Goal: Task Accomplishment & Management: Complete application form

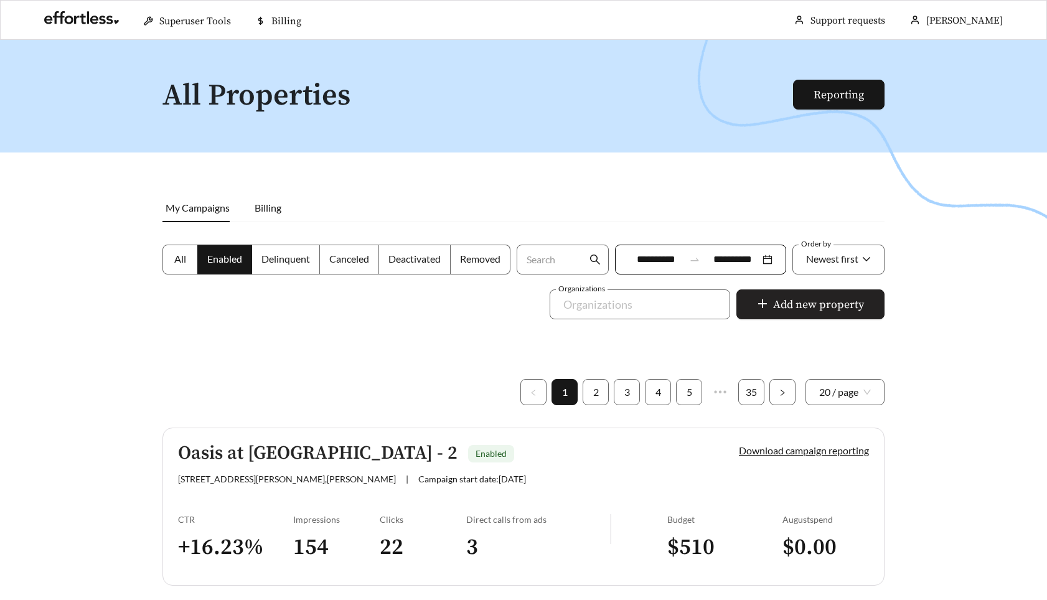
click at [830, 301] on span "Add new property" at bounding box center [818, 304] width 91 height 17
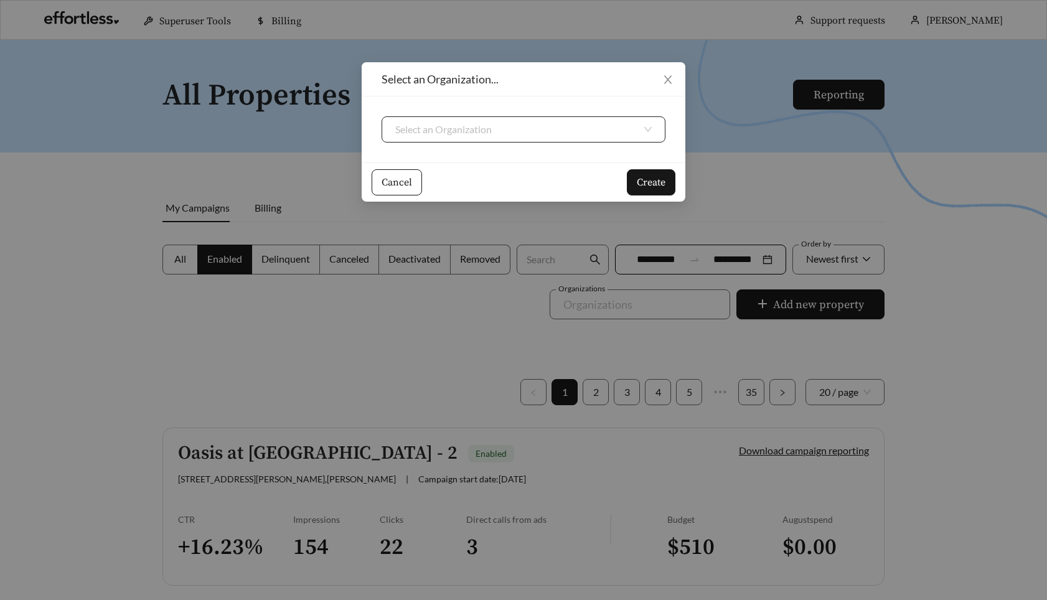
click at [458, 125] on input "search" at bounding box center [518, 129] width 247 height 25
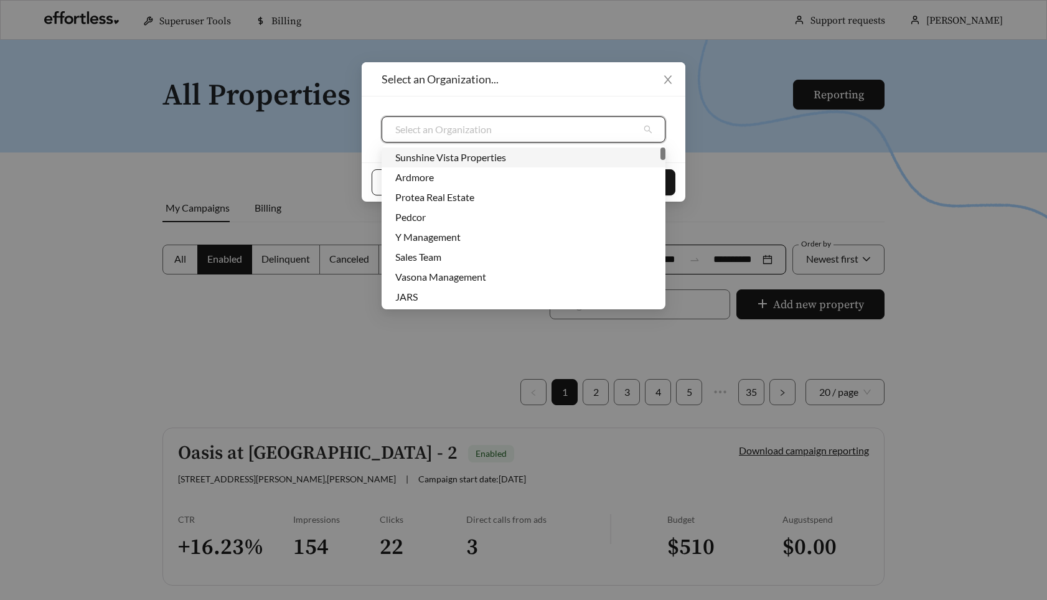
click at [463, 151] on div "Sunshine Vista Properties" at bounding box center [523, 158] width 256 height 14
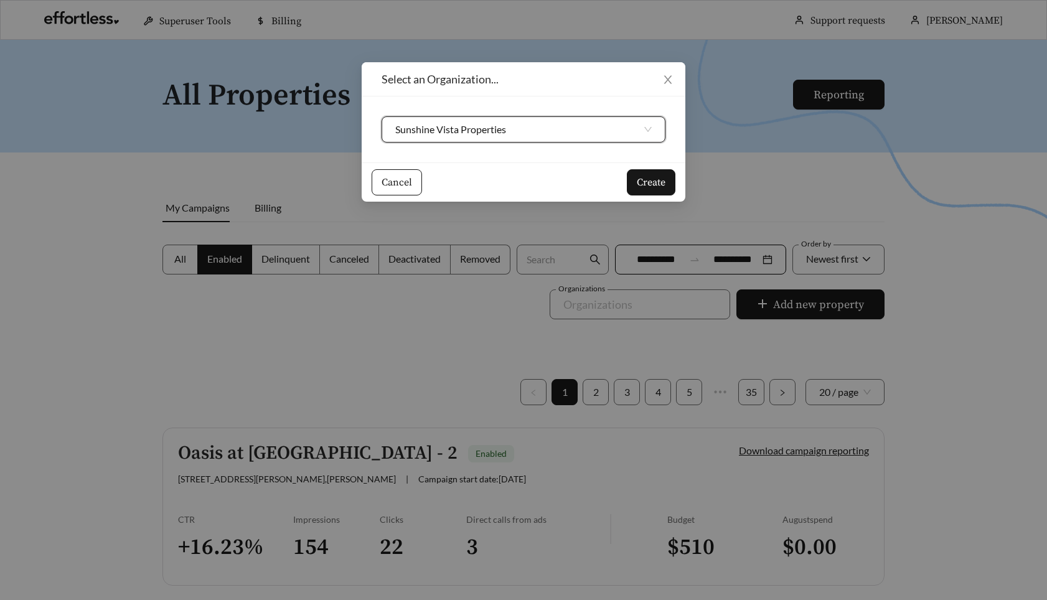
click at [691, 179] on div "Select an Organization... Sunshine Vista Properties Sunshine Vista Properties C…" at bounding box center [523, 300] width 1047 height 600
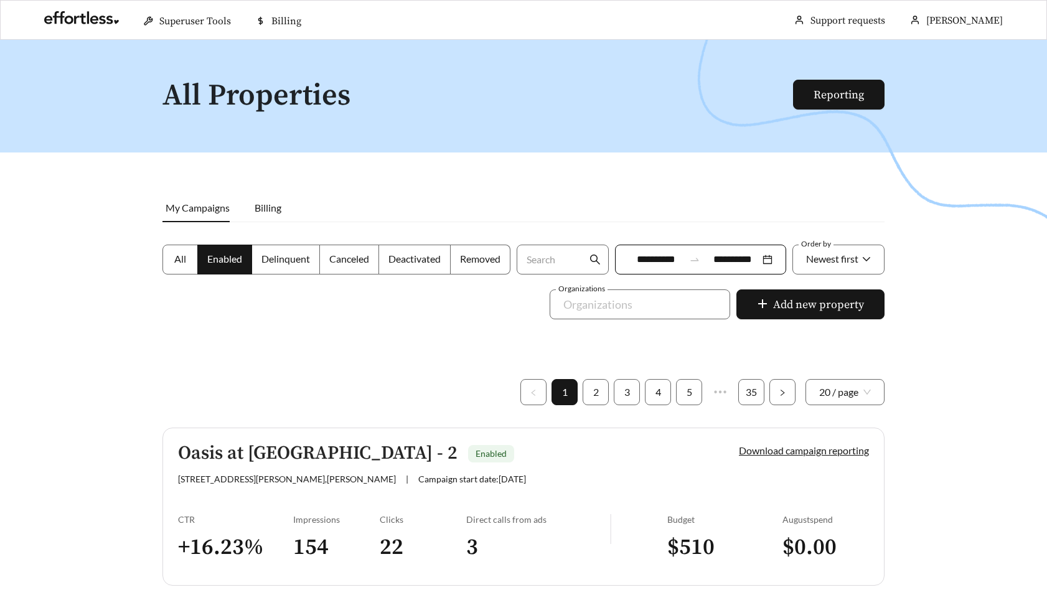
click at [643, 183] on div at bounding box center [523, 340] width 1047 height 600
click at [781, 308] on span "Add new property" at bounding box center [818, 304] width 91 height 17
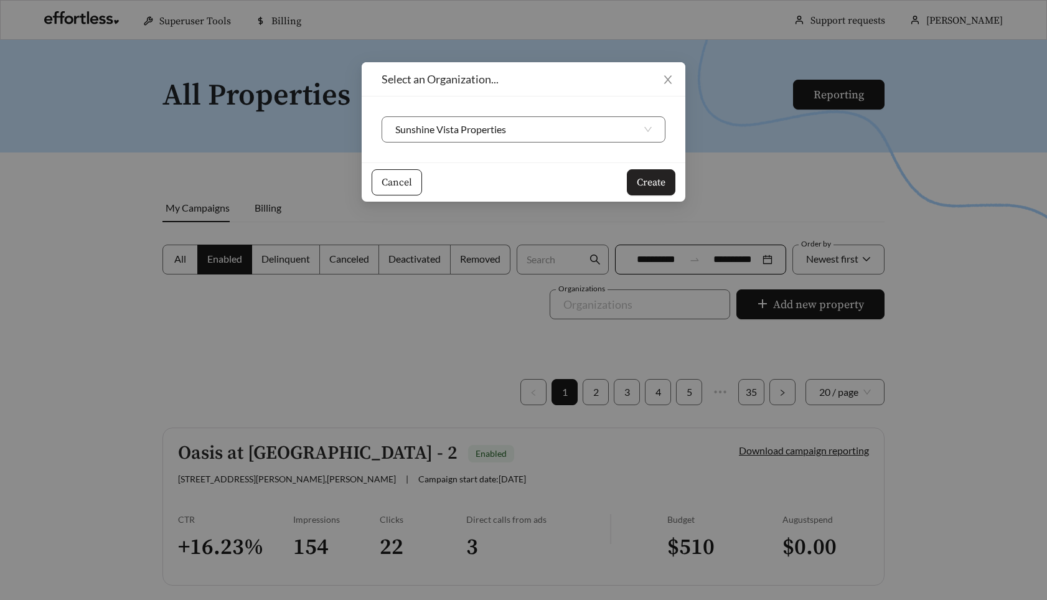
click at [649, 190] on button "Create" at bounding box center [651, 182] width 49 height 26
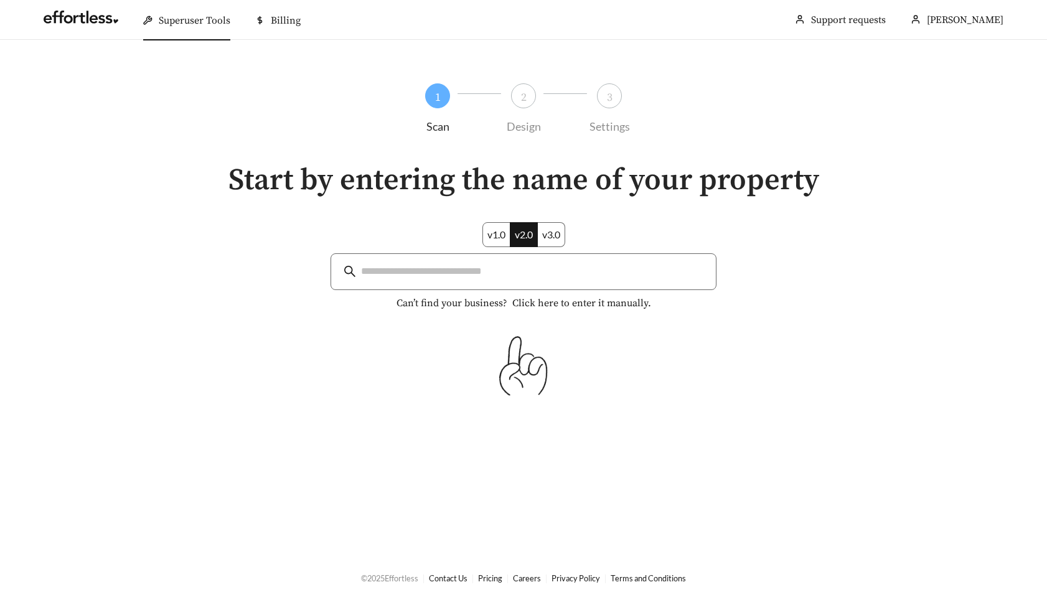
click at [555, 227] on label "v3.0" at bounding box center [551, 234] width 27 height 25
click at [502, 278] on input "search" at bounding box center [532, 271] width 342 height 17
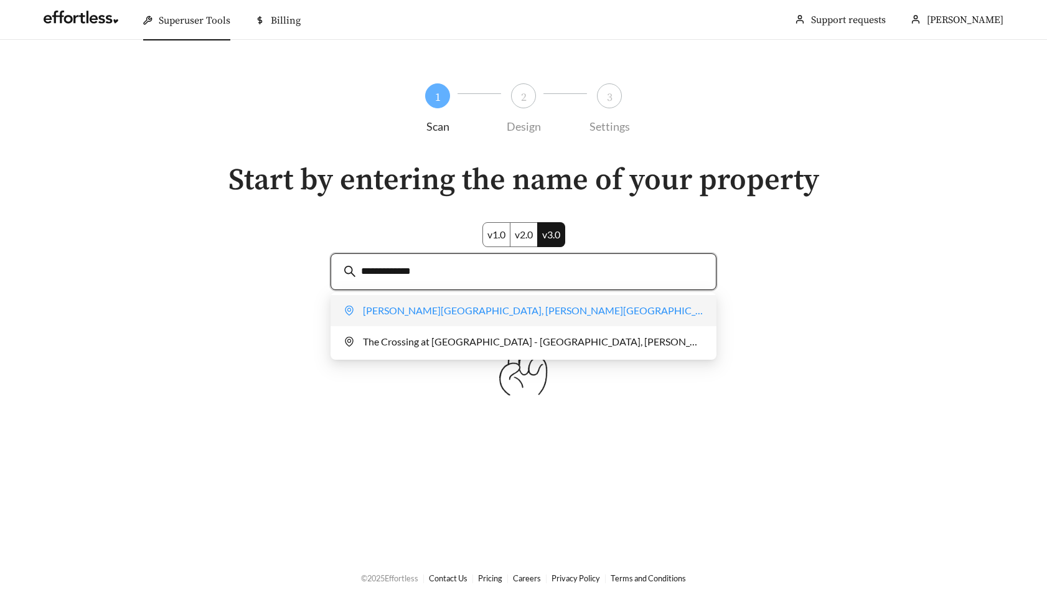
click at [539, 311] on div "Archer Crossing Apartments, Timmerman Street, Warrenville, SC, USA" at bounding box center [523, 310] width 359 height 25
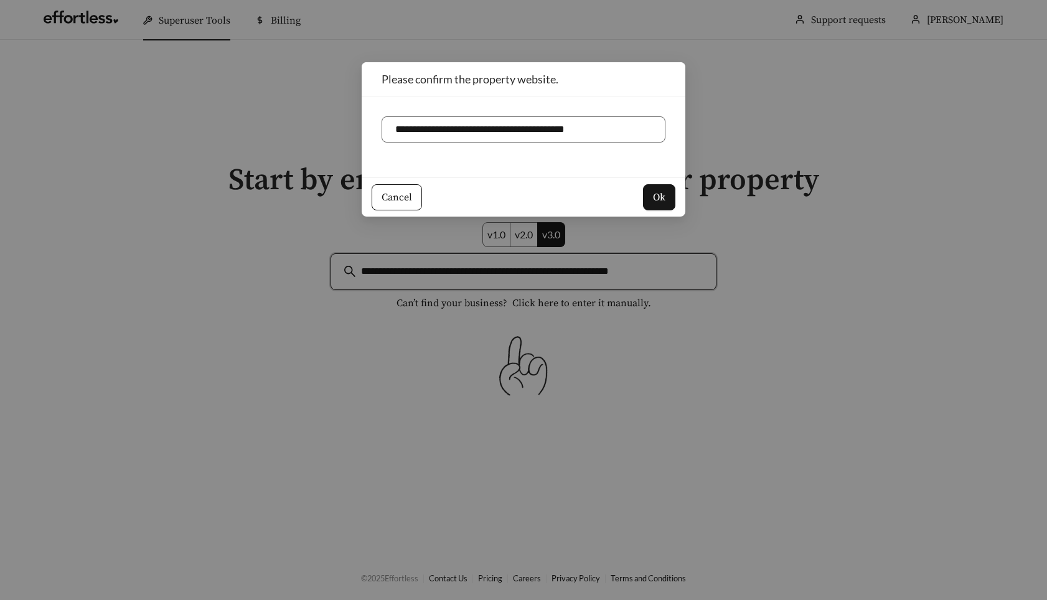
type input "**********"
click at [656, 199] on span "Ok" at bounding box center [659, 197] width 12 height 15
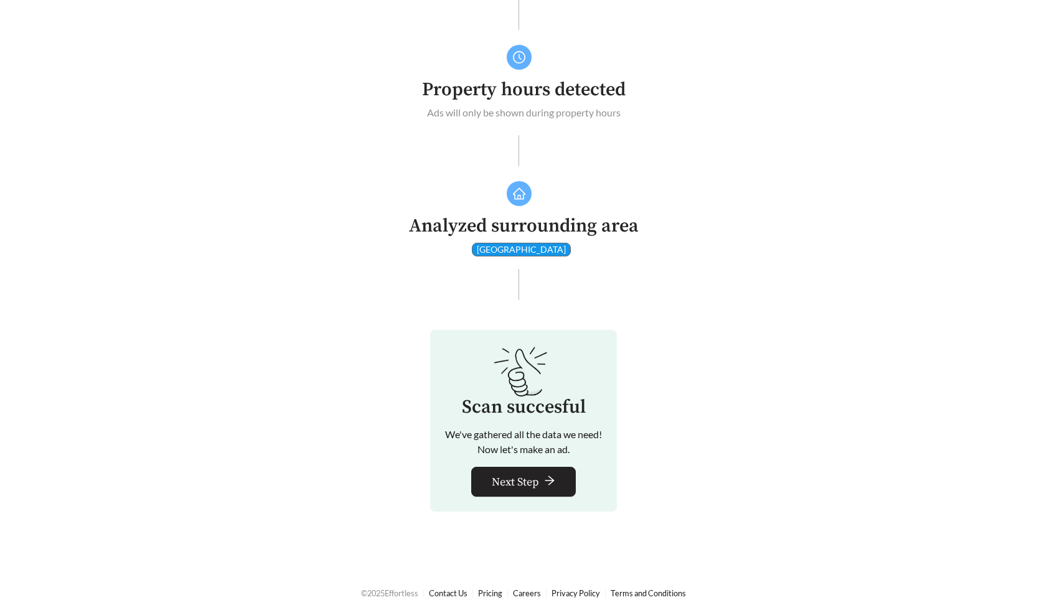
click at [532, 474] on span "Next Step" at bounding box center [515, 482] width 47 height 17
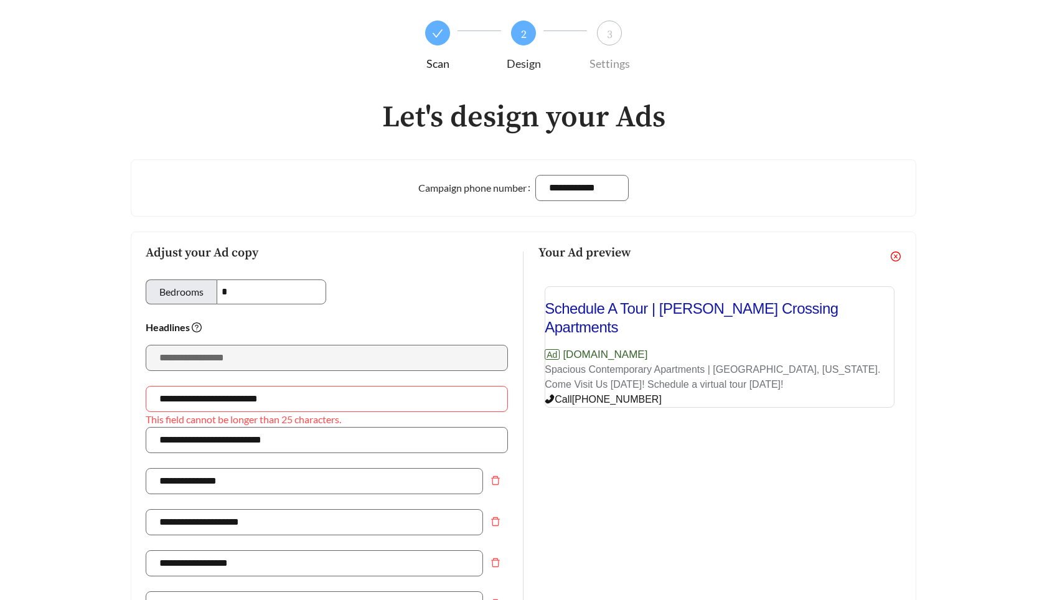
scroll to position [71, 0]
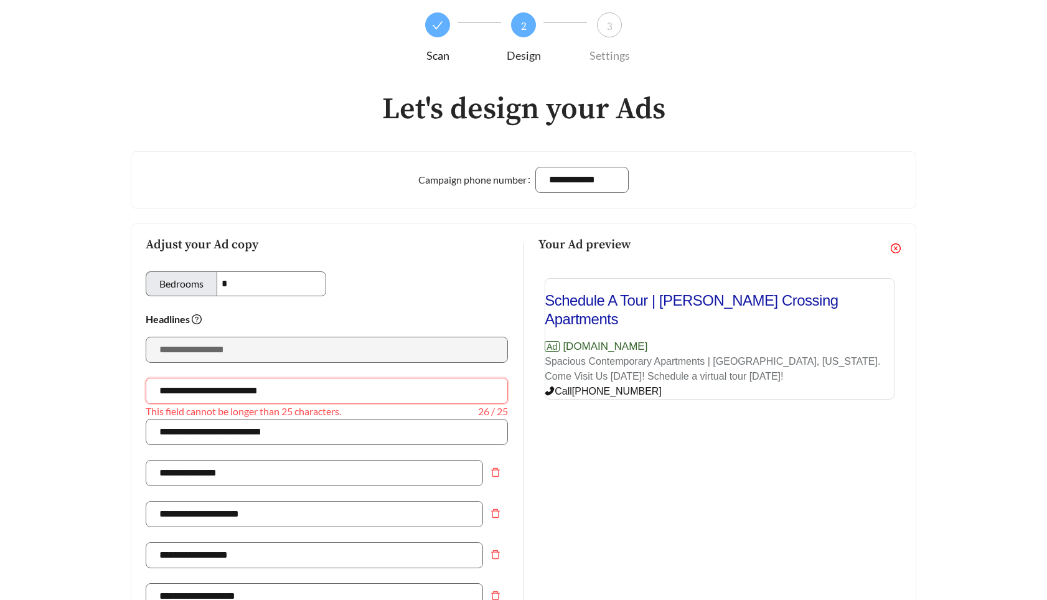
drag, startPoint x: 228, startPoint y: 397, endPoint x: 350, endPoint y: 390, distance: 121.6
click at [342, 390] on input "**********" at bounding box center [327, 391] width 362 height 26
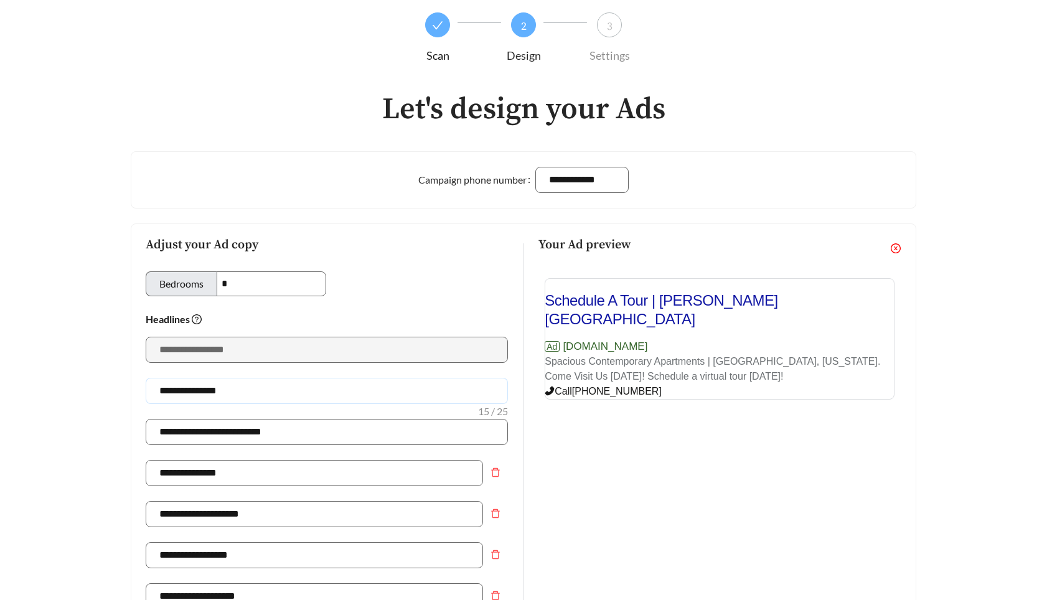
type input "**********"
click at [772, 394] on div "Your Ad preview Schedule A Tour | Archer Crossing Ad archercrossing.effortlessl…" at bounding box center [720, 566] width 392 height 687
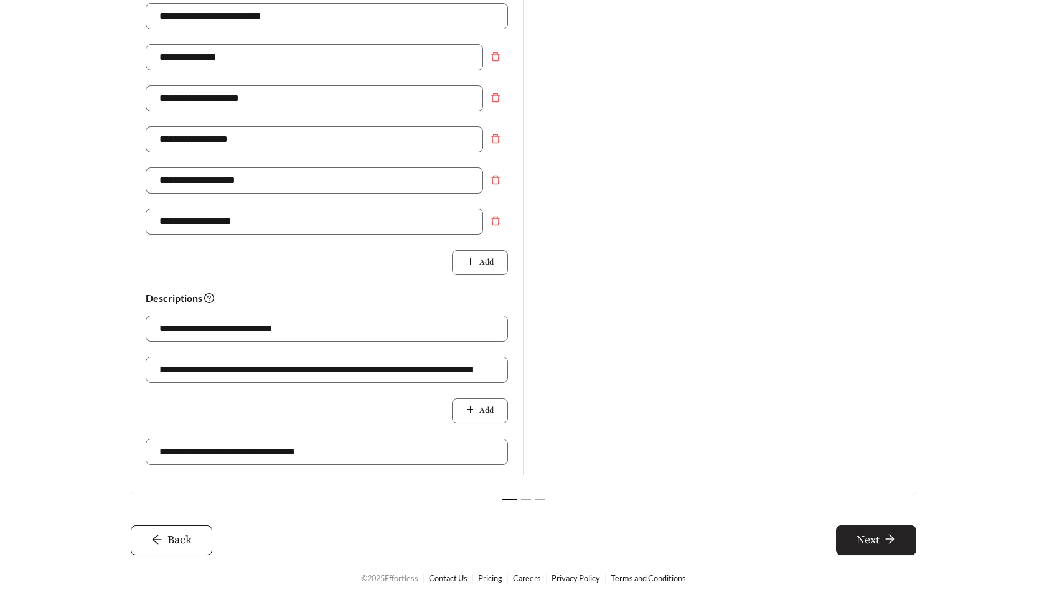
click at [859, 538] on span "Next" at bounding box center [868, 540] width 23 height 17
click at [862, 540] on span "Next" at bounding box center [868, 540] width 23 height 17
click at [196, 532] on button "Back" at bounding box center [172, 540] width 82 height 30
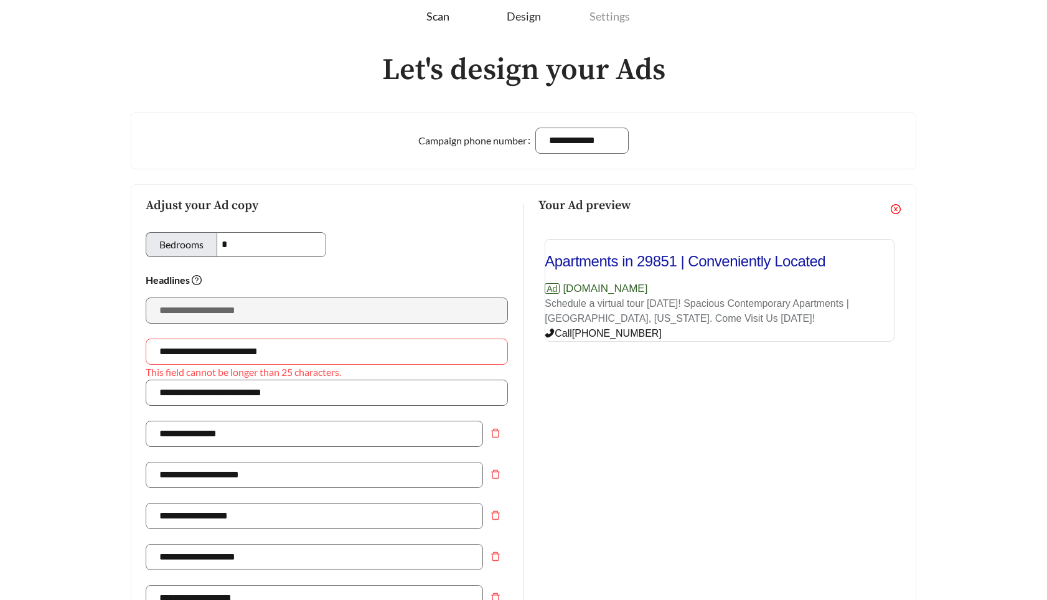
scroll to position [186, 0]
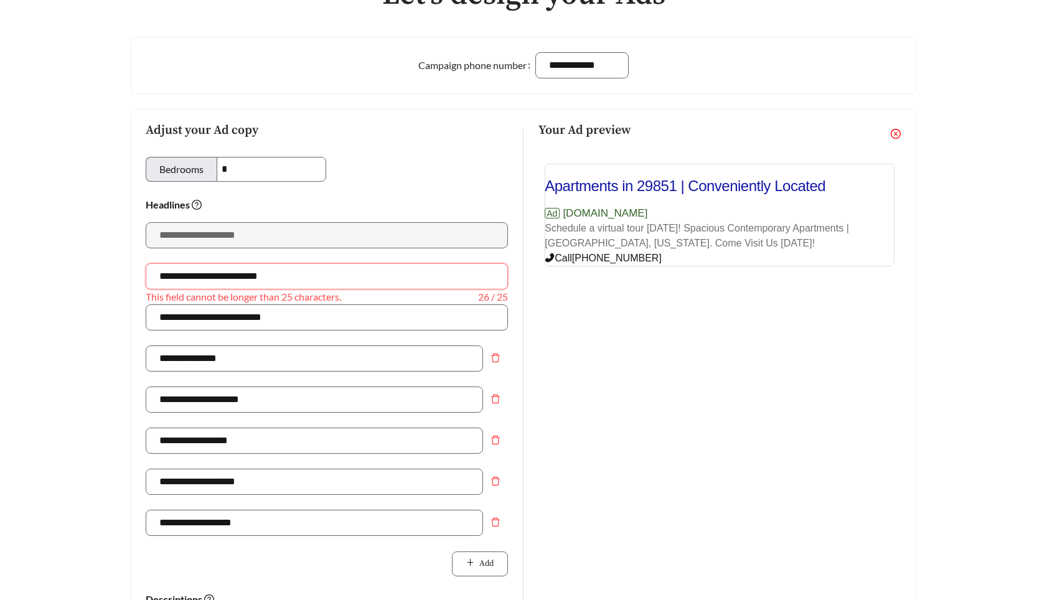
drag, startPoint x: 235, startPoint y: 272, endPoint x: 358, endPoint y: 273, distance: 123.3
click at [357, 273] on input "**********" at bounding box center [327, 276] width 362 height 26
type input "**********"
click at [634, 380] on div "Your Ad preview Apartments in 29851 | Conveniently Located Ad archercrossing.ef…" at bounding box center [720, 452] width 392 height 687
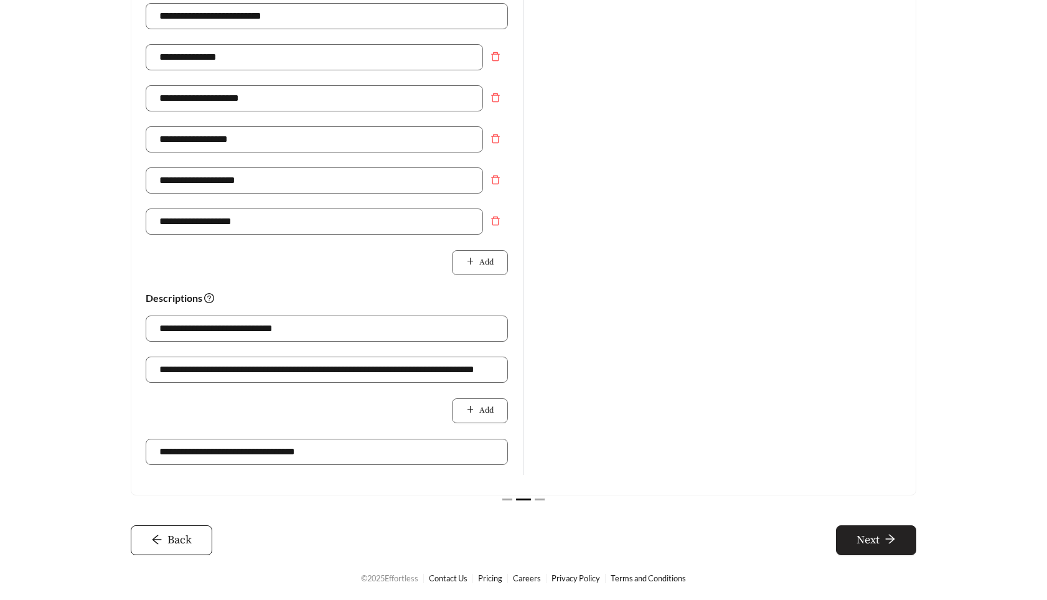
click at [869, 542] on span "Next" at bounding box center [868, 540] width 23 height 17
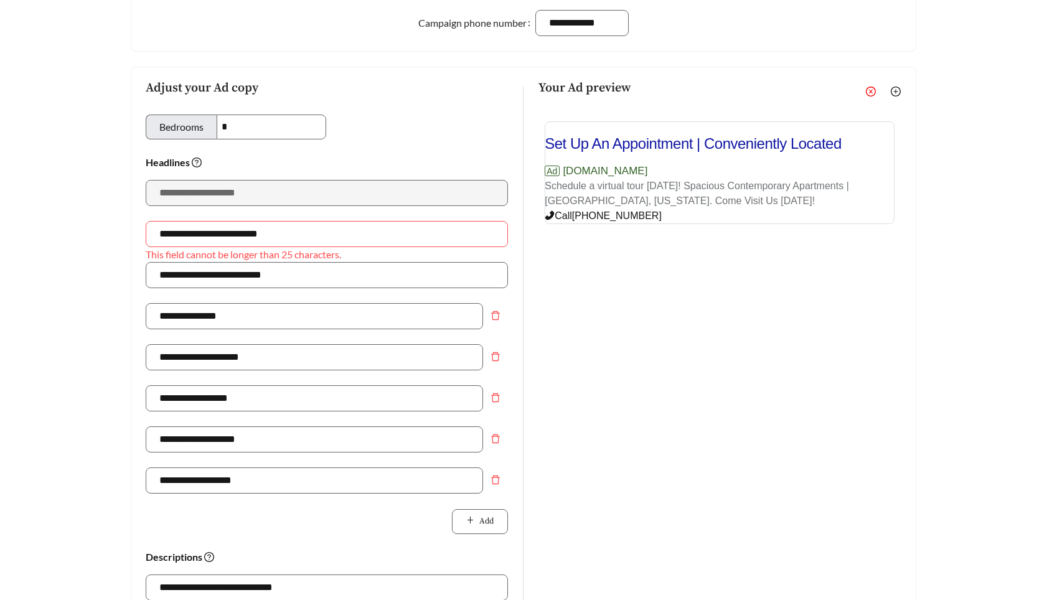
scroll to position [0, 0]
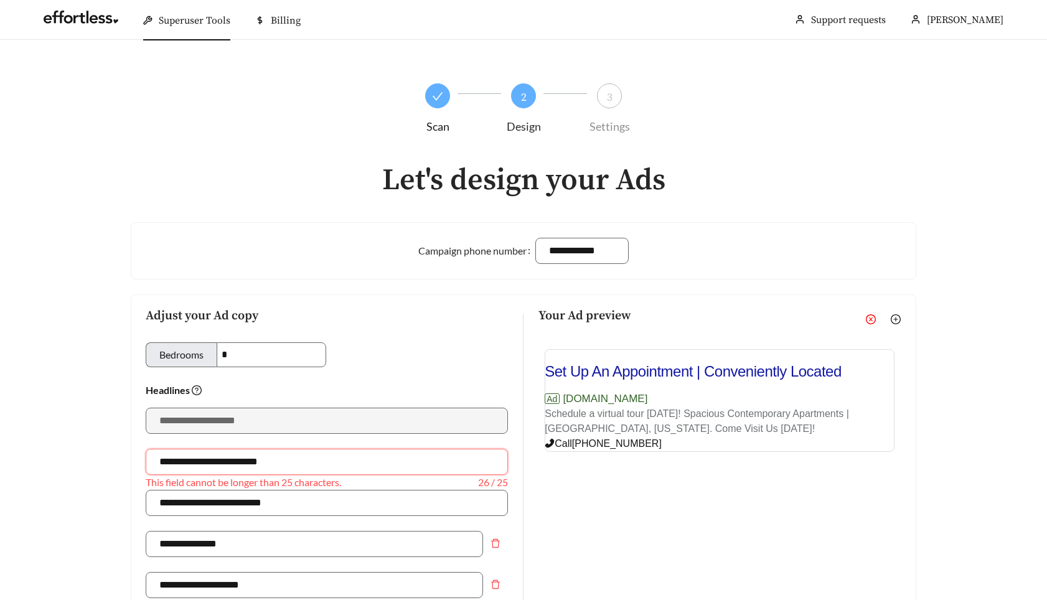
drag, startPoint x: 232, startPoint y: 463, endPoint x: 339, endPoint y: 463, distance: 107.1
click at [339, 463] on input "**********" at bounding box center [327, 462] width 362 height 26
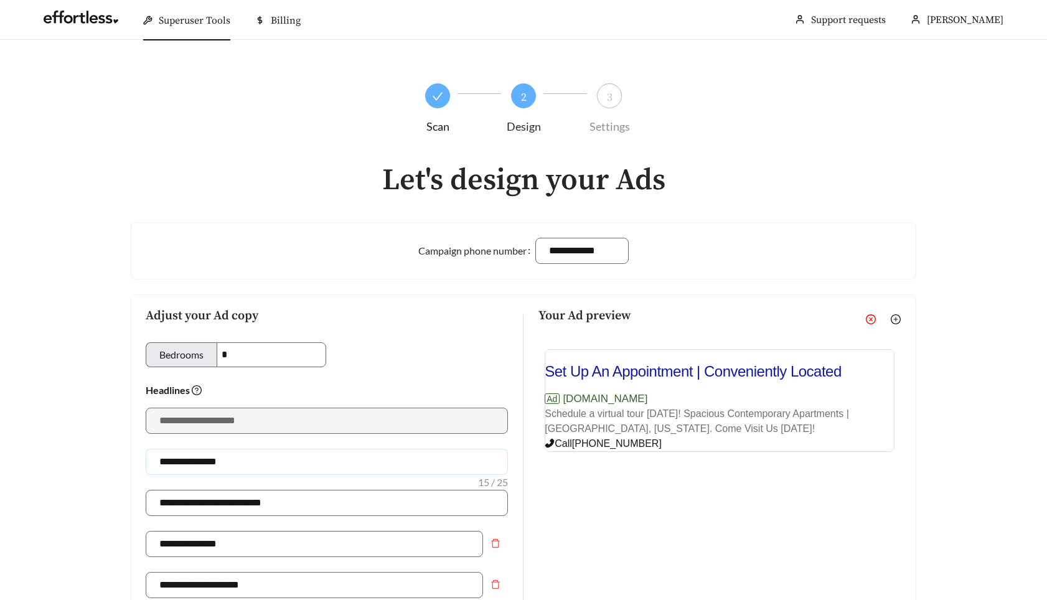
type input "**********"
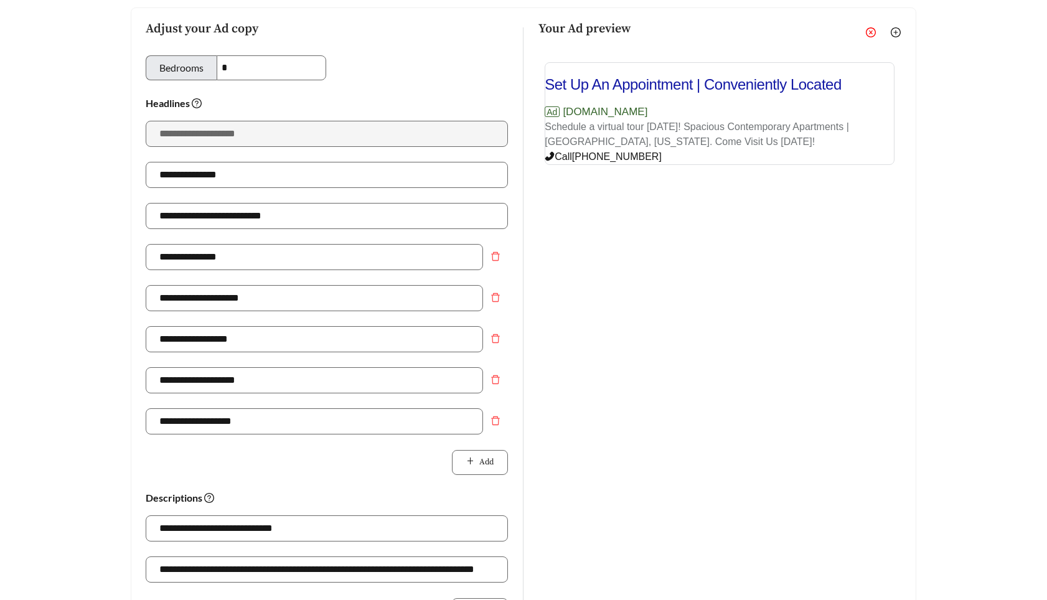
scroll to position [487, 0]
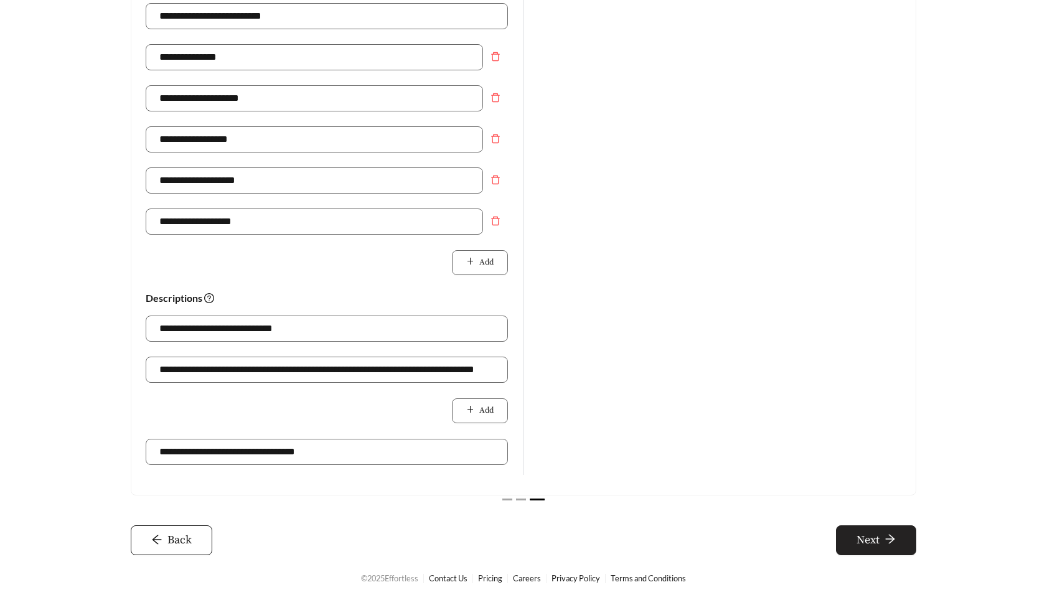
click at [837, 541] on button "Next" at bounding box center [876, 540] width 80 height 30
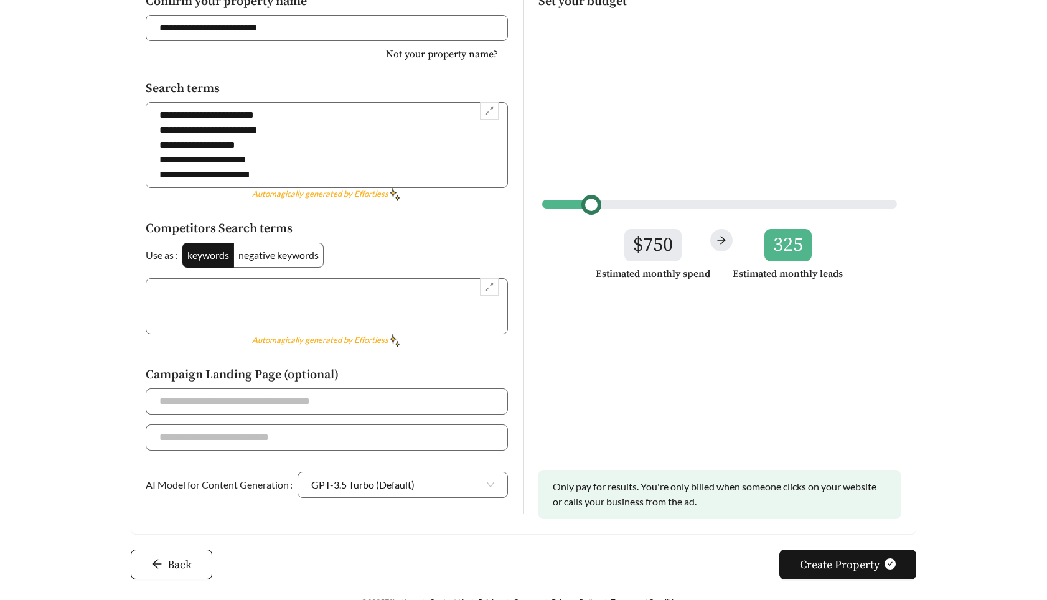
scroll to position [266, 0]
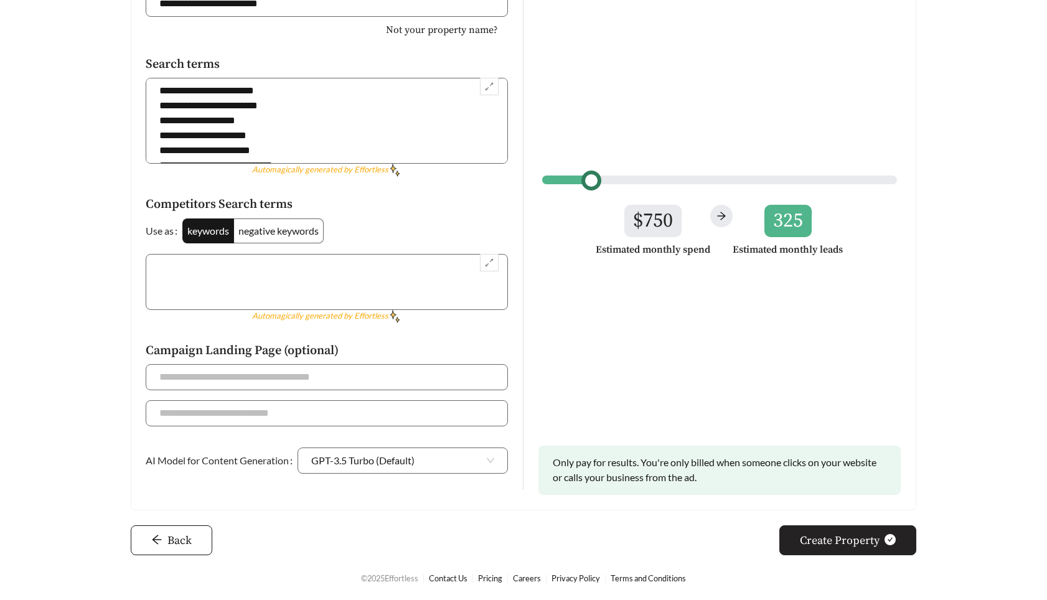
click at [848, 546] on span "Create Property" at bounding box center [840, 540] width 80 height 17
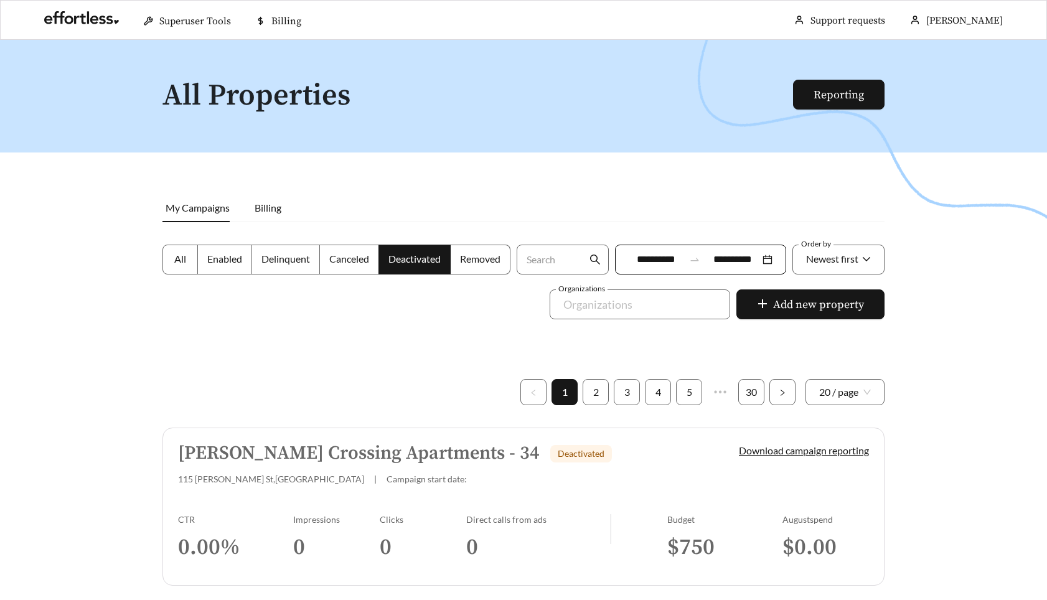
click at [314, 376] on div at bounding box center [523, 340] width 1047 height 600
click at [664, 297] on div at bounding box center [631, 304] width 152 height 20
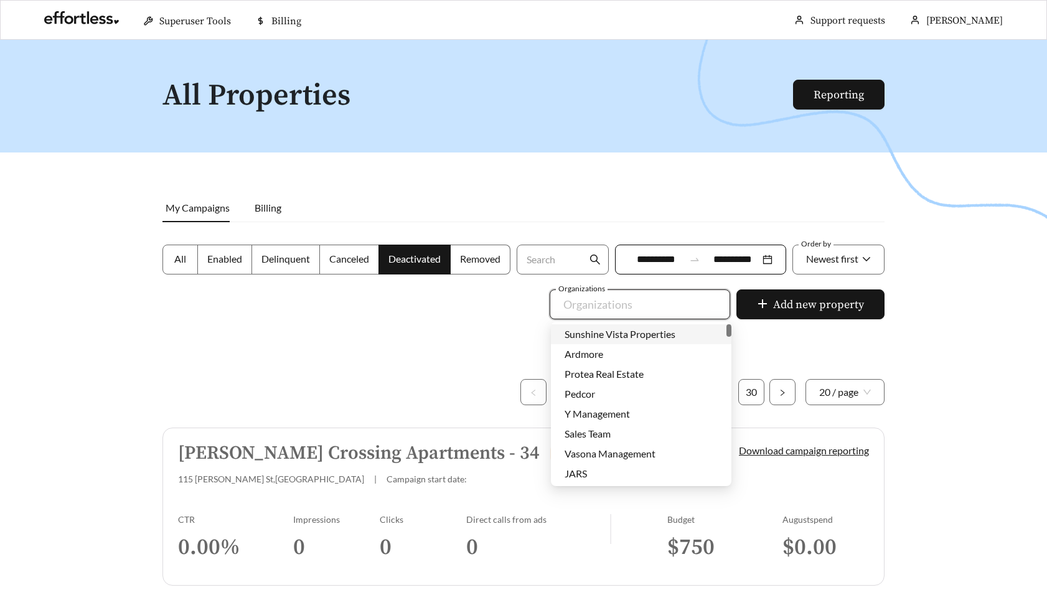
click at [632, 331] on span "Sunshine Vista Properties" at bounding box center [620, 334] width 111 height 12
click at [329, 324] on div at bounding box center [523, 340] width 1047 height 600
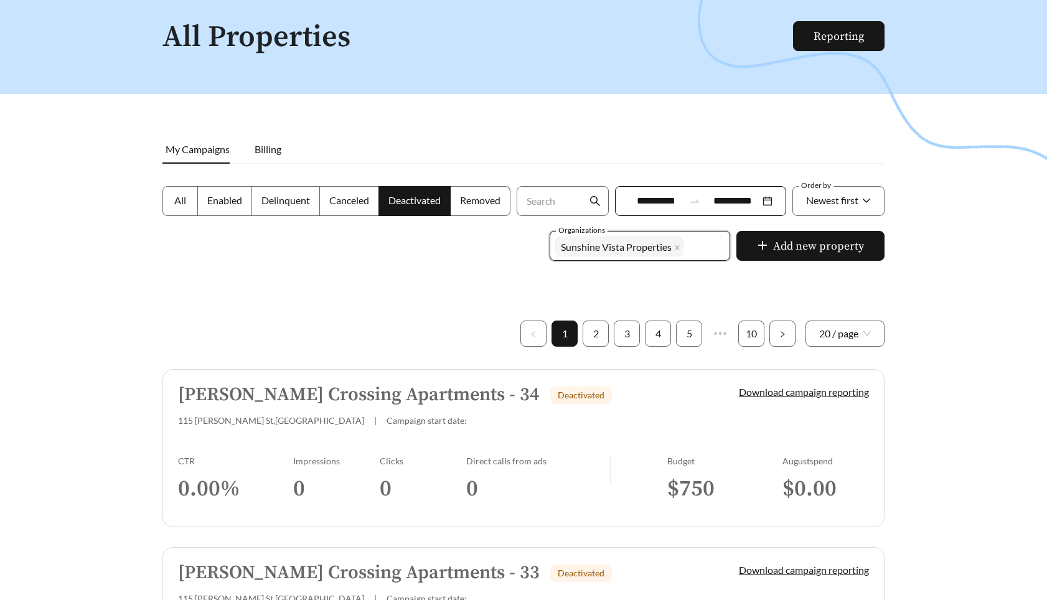
scroll to position [62, 0]
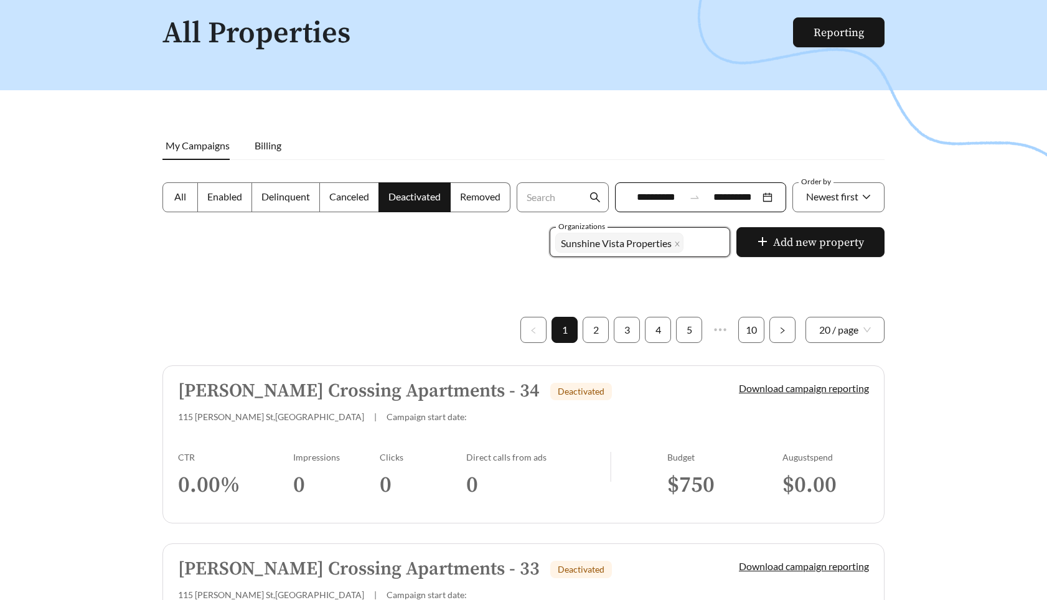
click at [298, 384] on h5 "Archer Crossing Apartments - 34" at bounding box center [359, 391] width 362 height 21
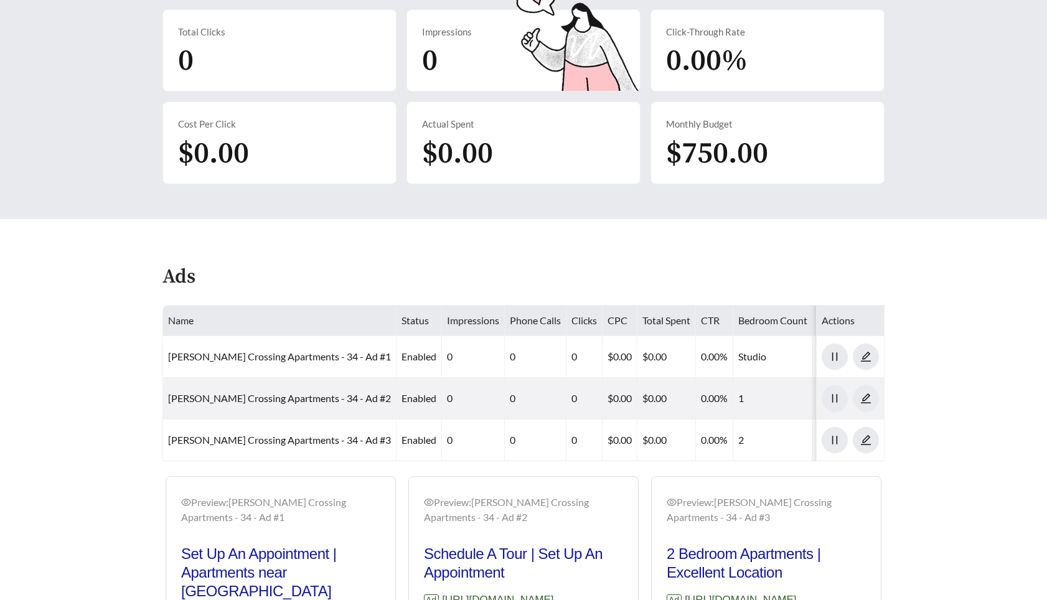
scroll to position [461, 0]
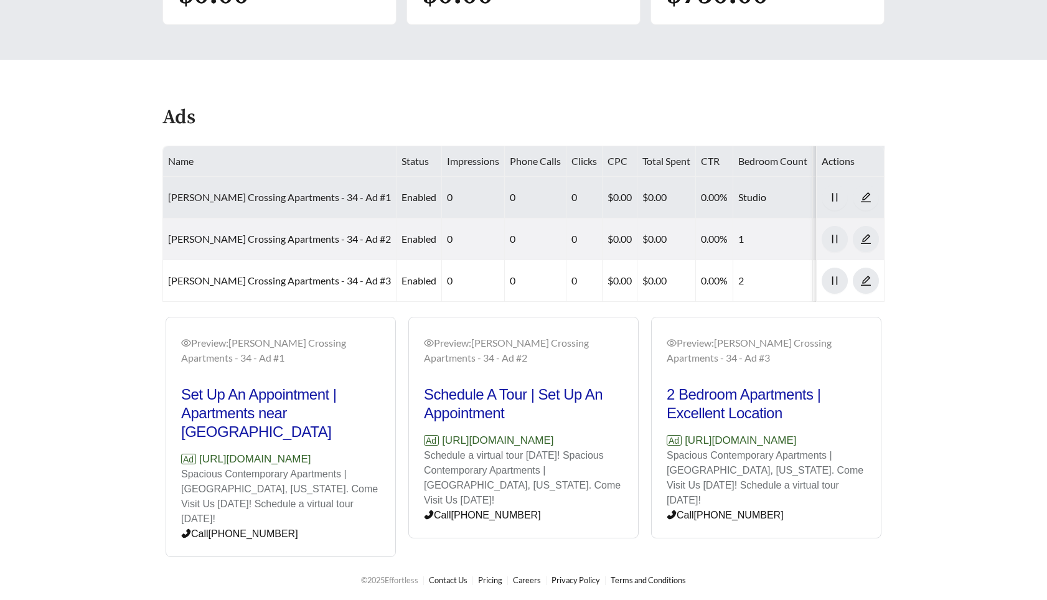
click at [256, 202] on link "Archer Crossing Apartments - 34 - Ad #1" at bounding box center [279, 197] width 223 height 12
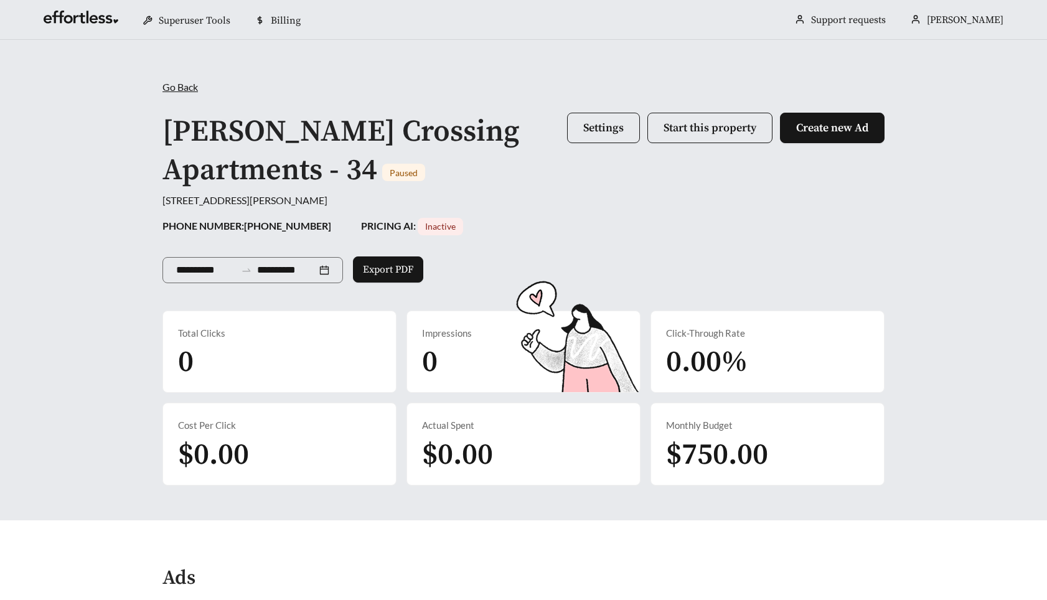
scroll to position [461, 0]
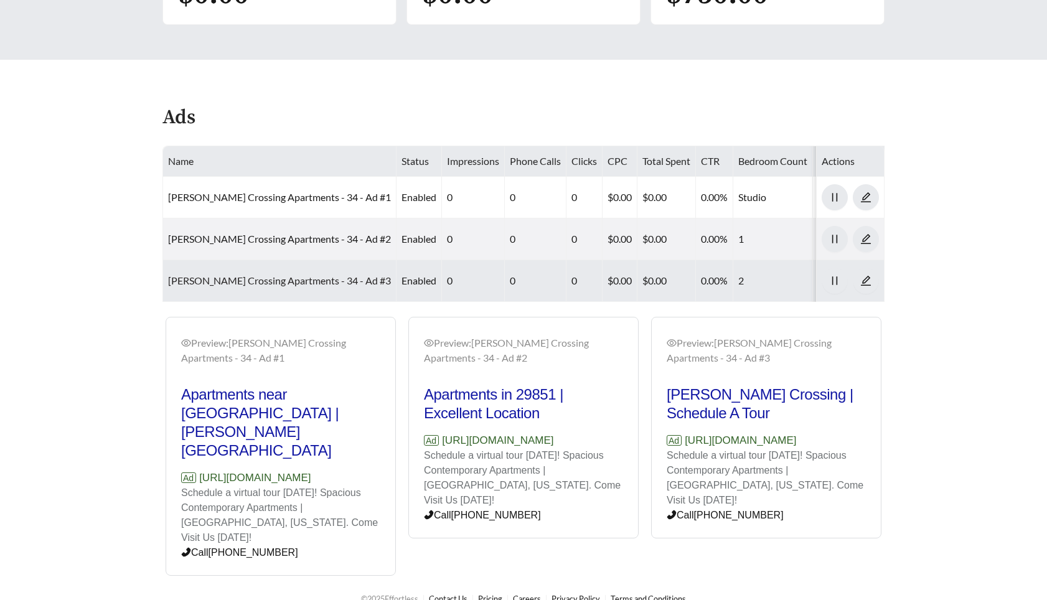
click at [291, 276] on link "Archer Crossing Apartments - 34 - Ad #3" at bounding box center [279, 281] width 223 height 12
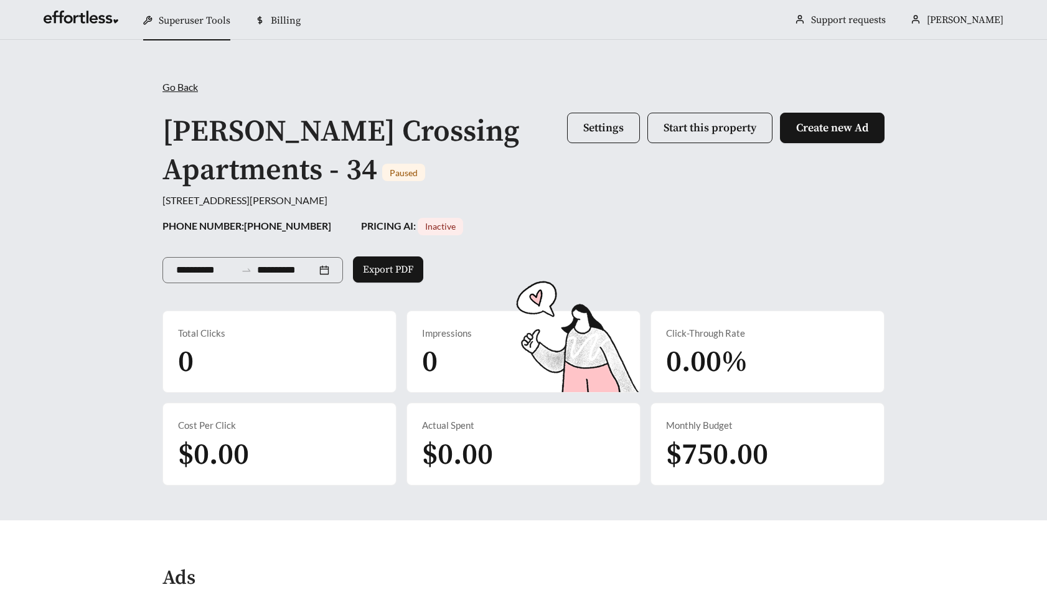
scroll to position [461, 0]
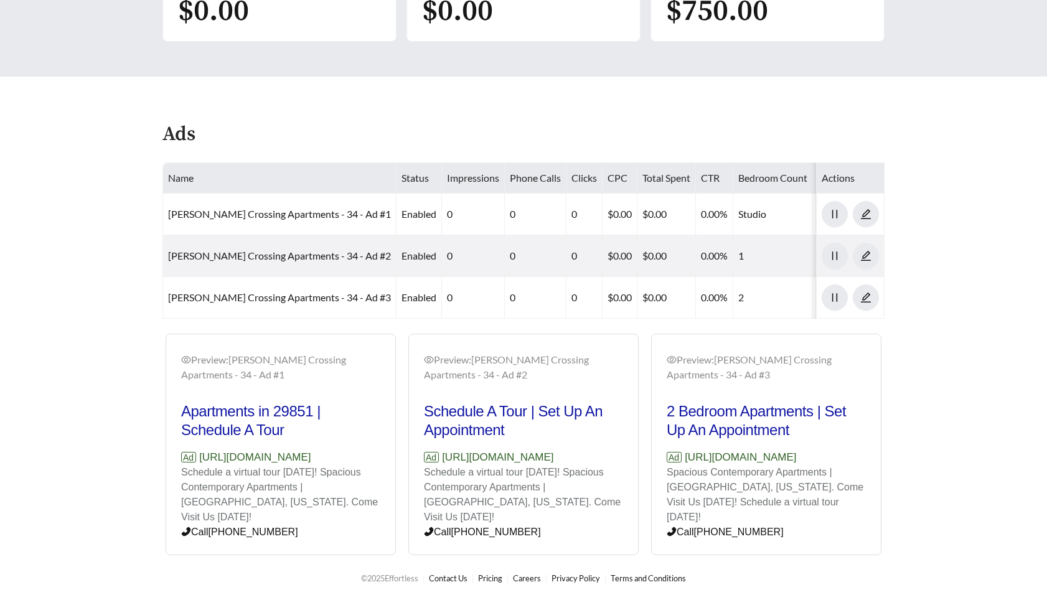
click at [96, 146] on main "**********" at bounding box center [523, 75] width 1047 height 959
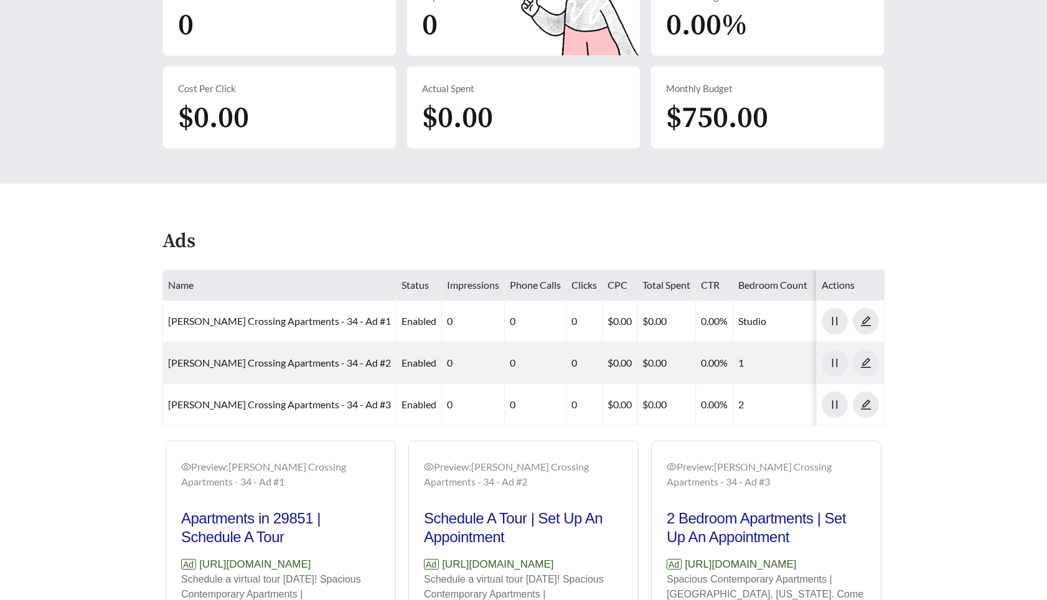
scroll to position [0, 0]
